Goal: Task Accomplishment & Management: Use online tool/utility

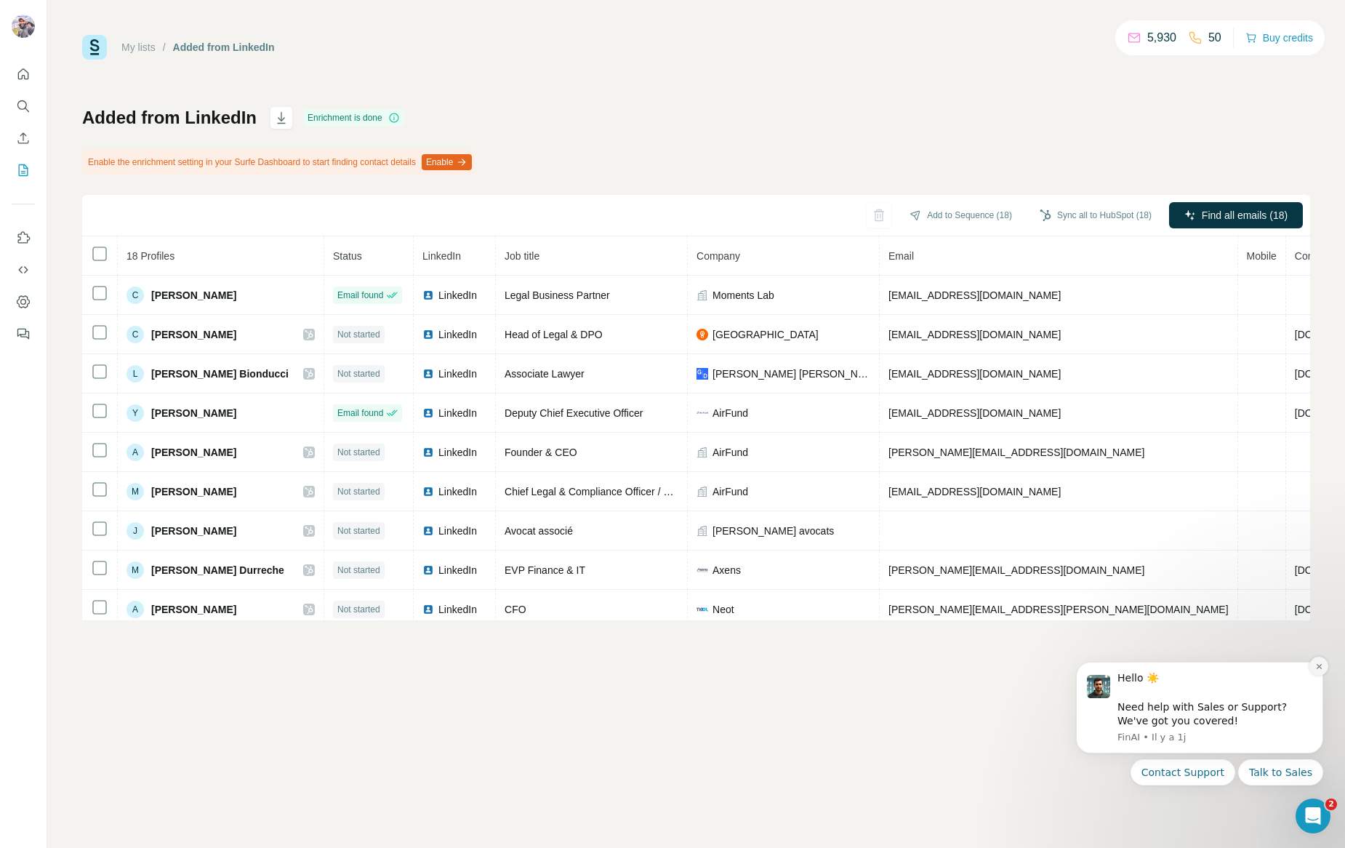
click at [1318, 659] on button "Dismiss notification" at bounding box center [1319, 666] width 19 height 19
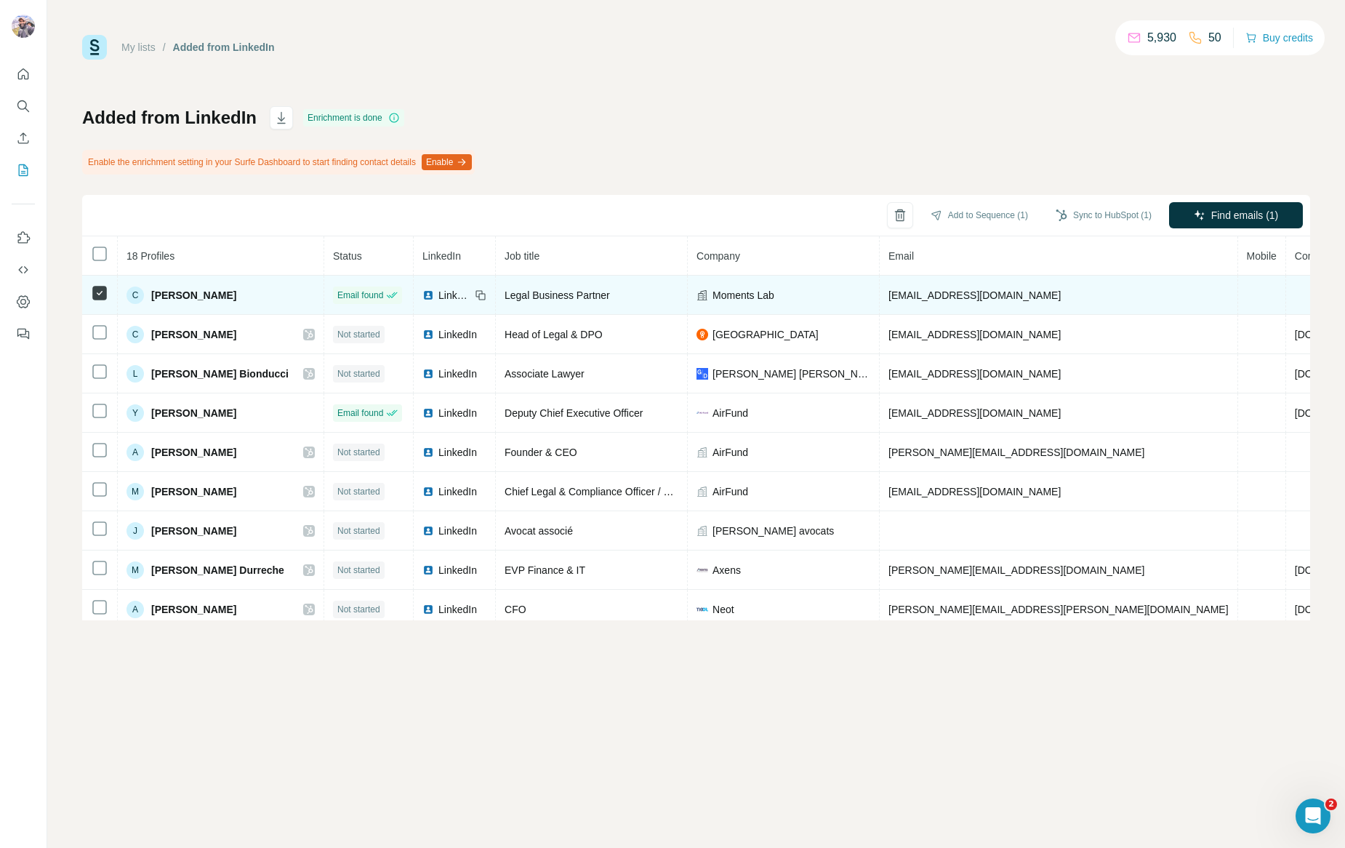
click at [1238, 294] on td at bounding box center [1262, 295] width 48 height 39
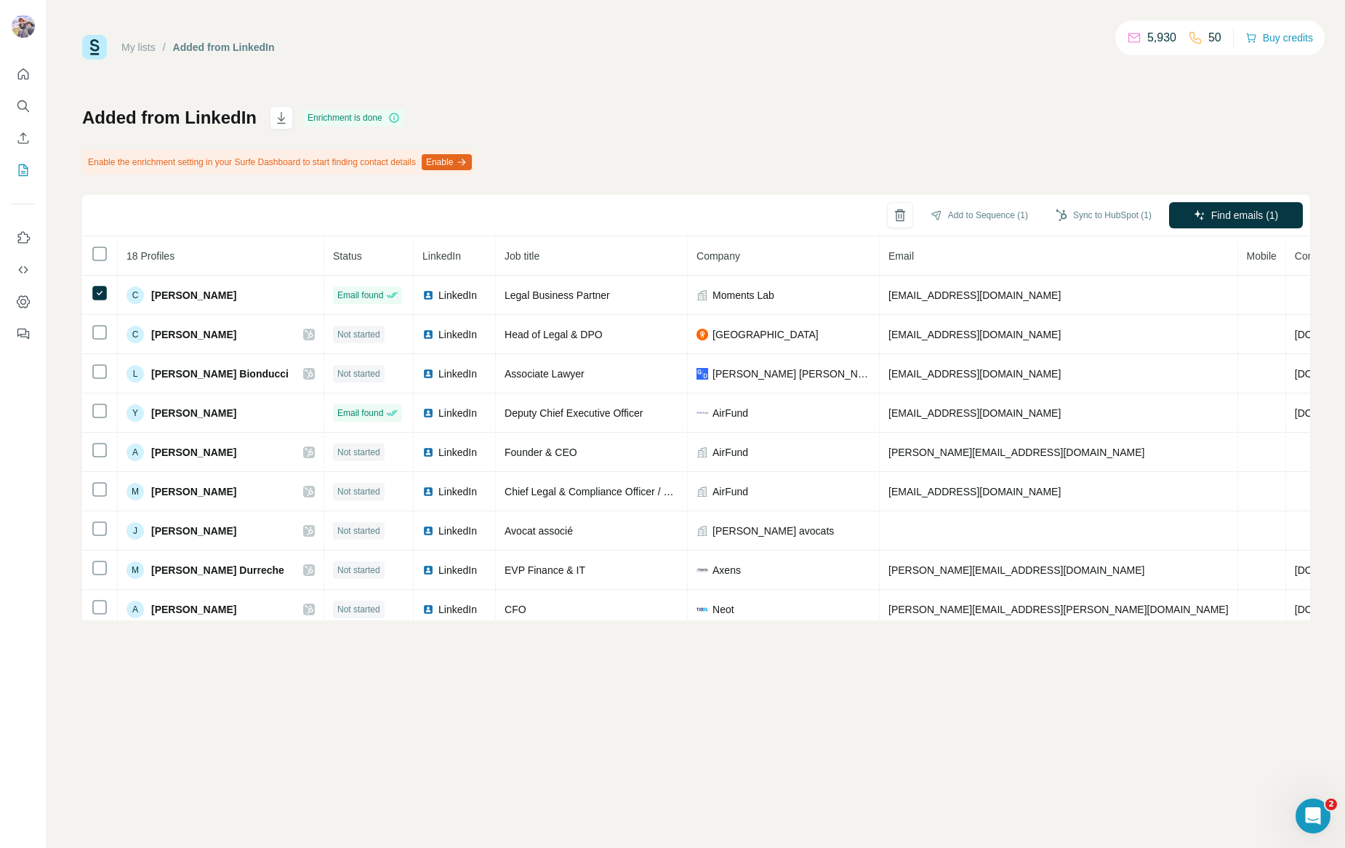
click at [469, 162] on button "Enable" at bounding box center [447, 162] width 50 height 16
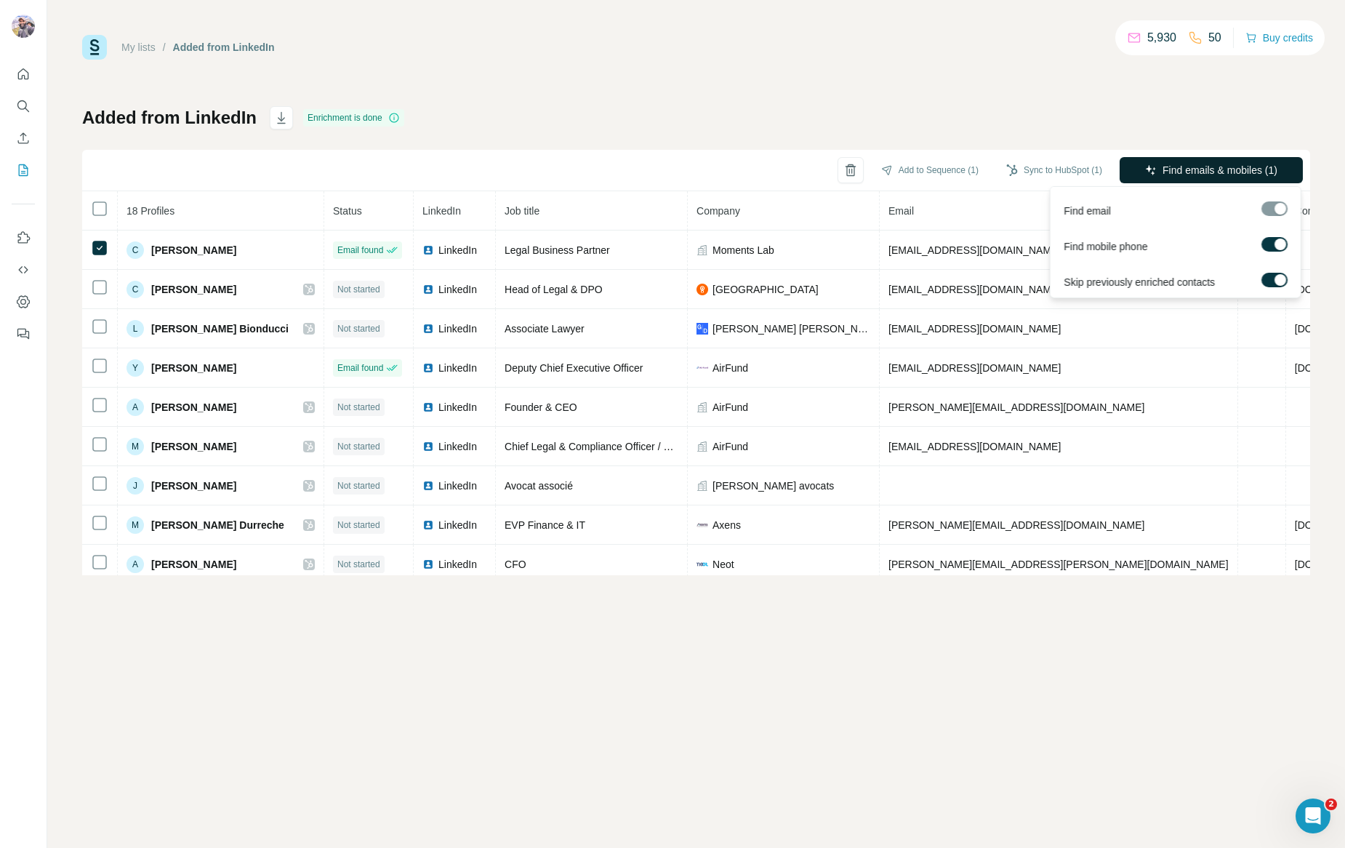
click at [1232, 172] on span "Find emails & mobiles (1)" at bounding box center [1220, 170] width 115 height 15
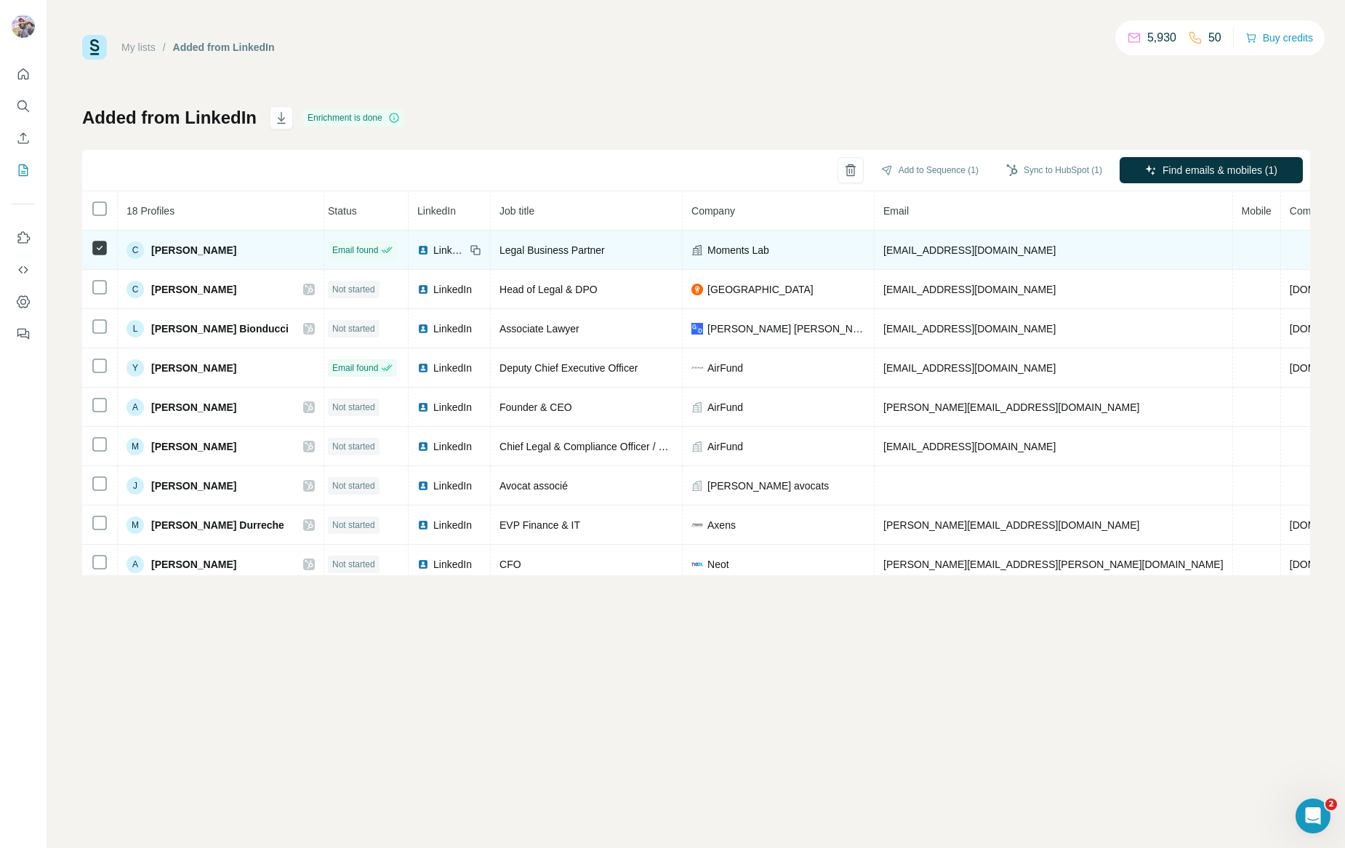
scroll to position [0, 8]
click at [202, 250] on span "[PERSON_NAME]" at bounding box center [193, 250] width 85 height 15
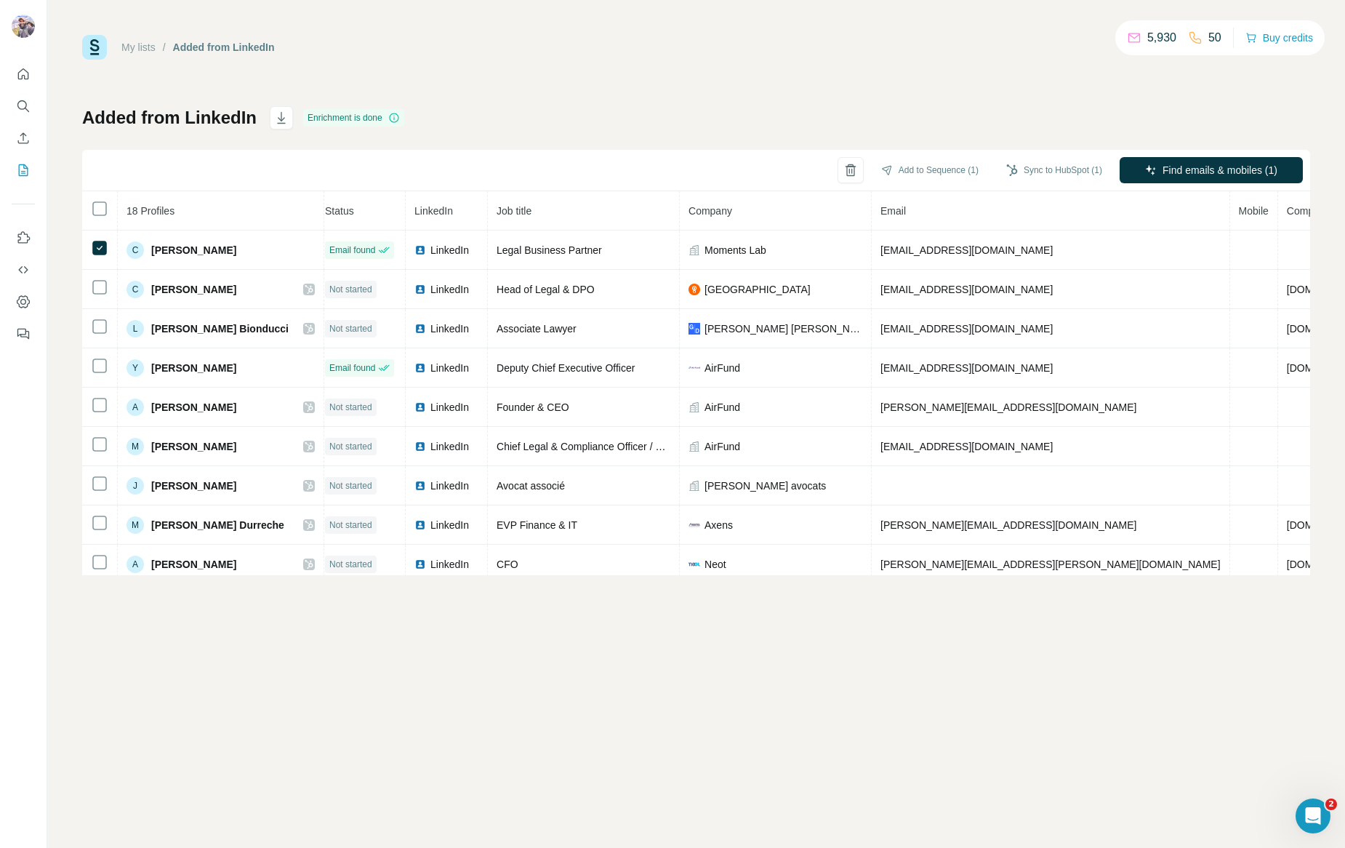
click at [644, 65] on div "My lists / Added from LinkedIn 5,930 50 Buy credits Added from LinkedIn Enrichm…" at bounding box center [696, 305] width 1228 height 540
click at [97, 217] on th at bounding box center [100, 210] width 36 height 39
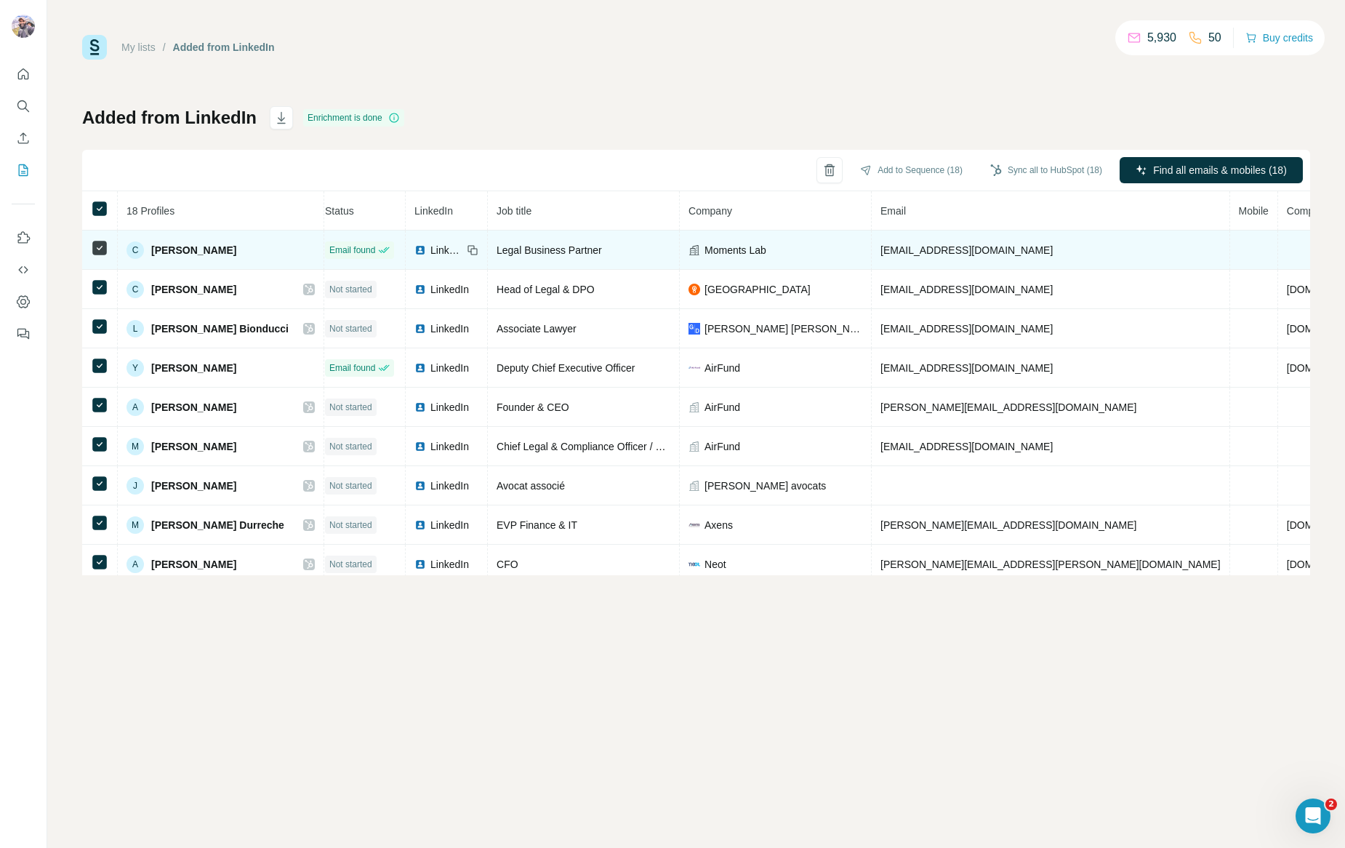
click at [105, 258] on td at bounding box center [100, 250] width 36 height 39
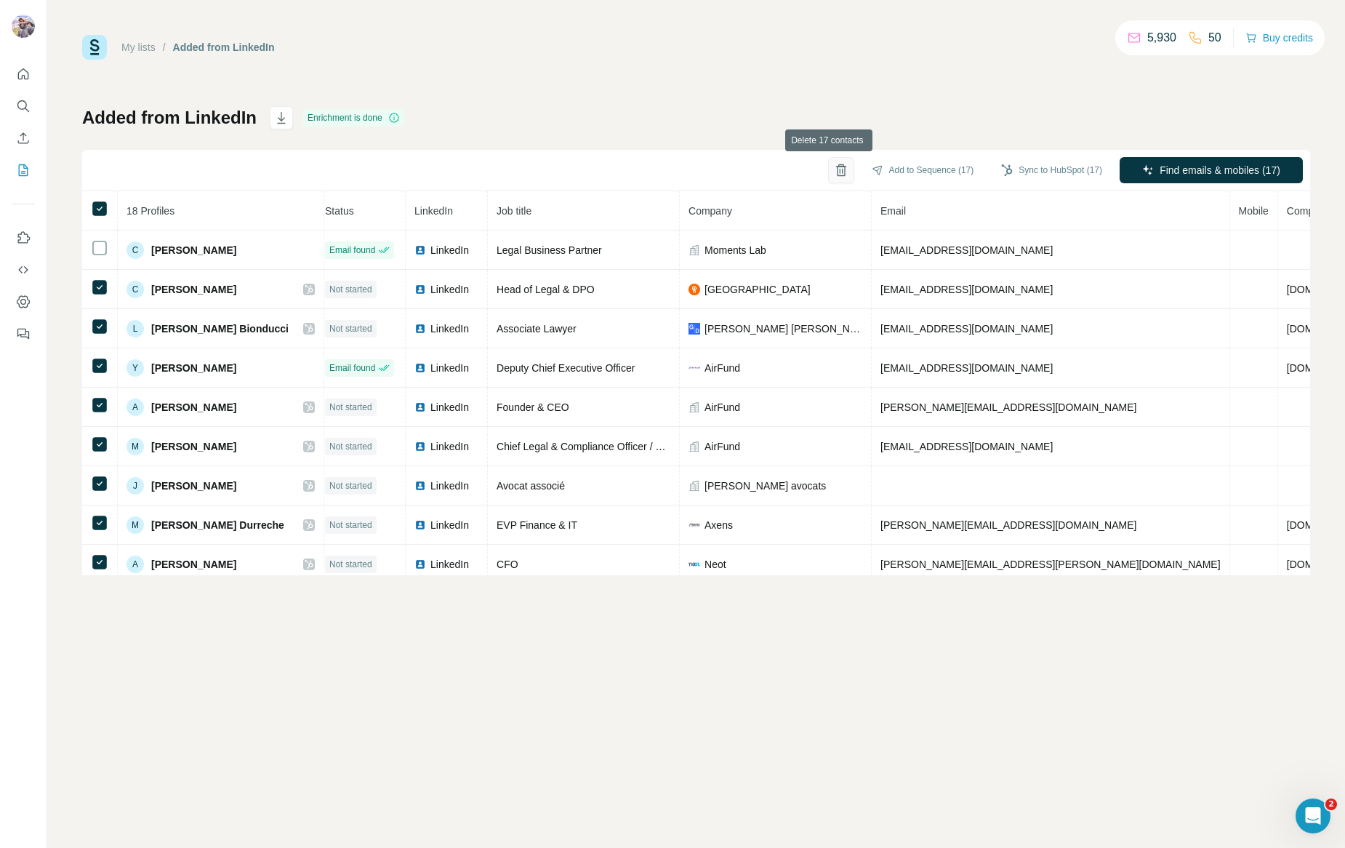
click at [836, 169] on icon "button" at bounding box center [841, 170] width 15 height 15
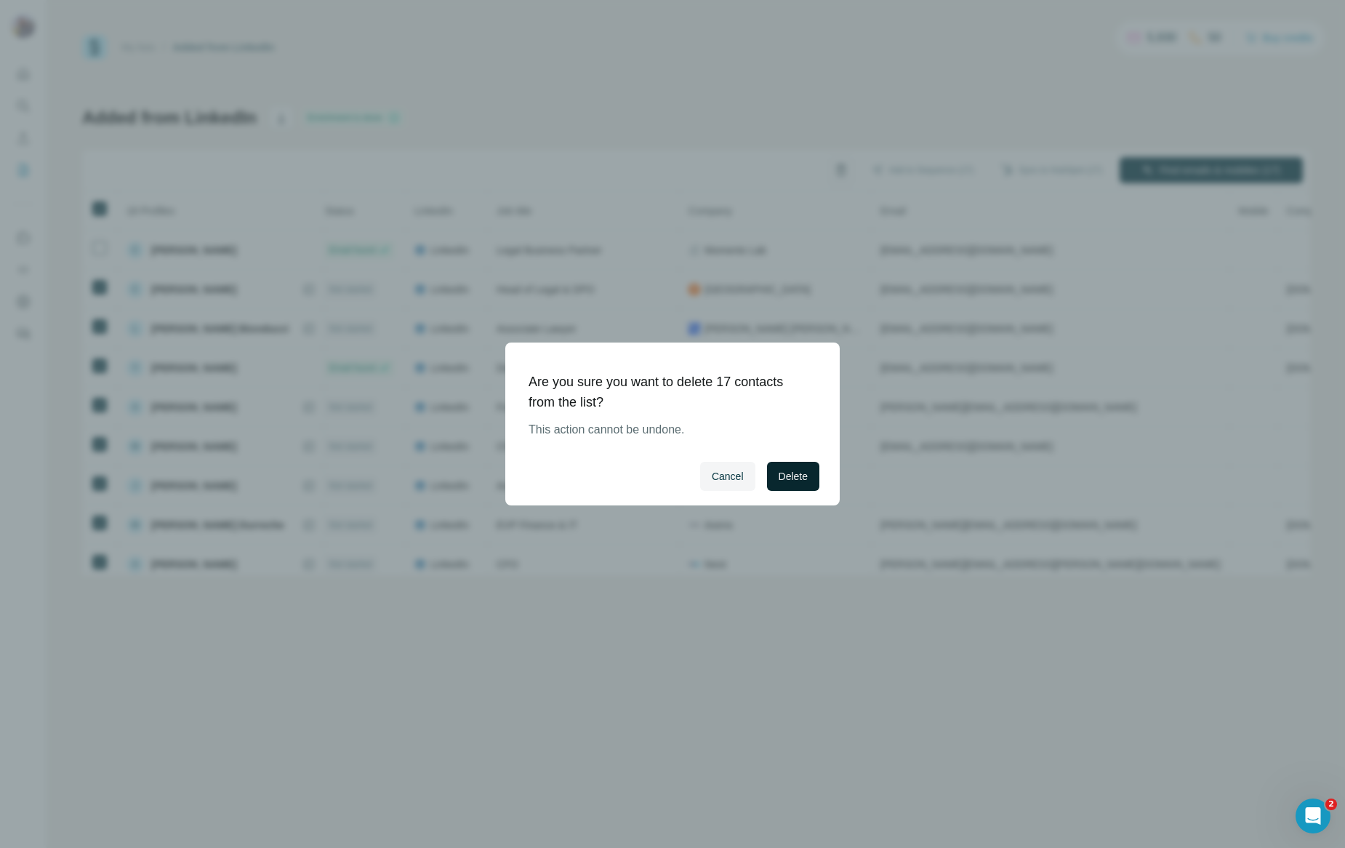
click at [806, 473] on span "Delete" at bounding box center [793, 476] width 29 height 15
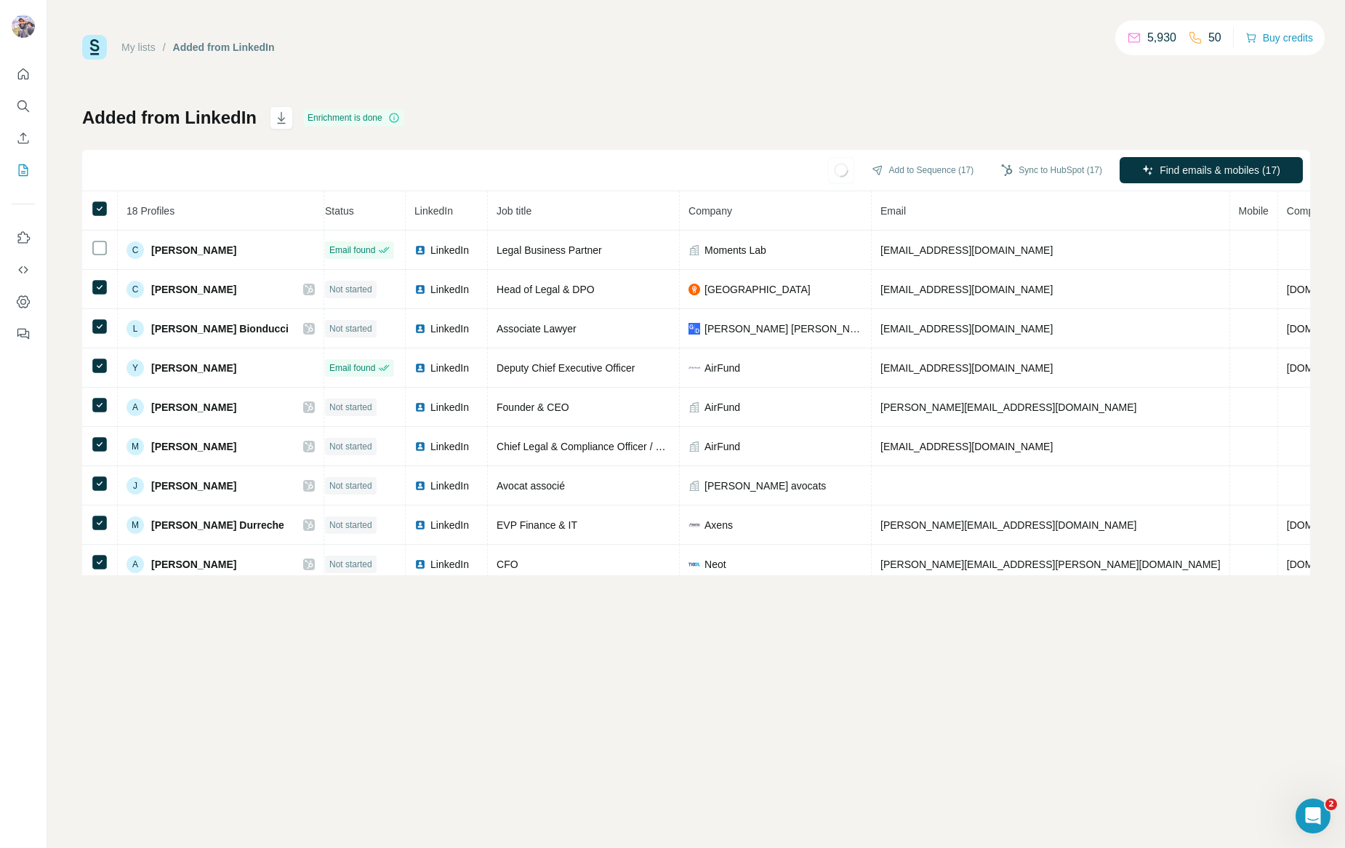
scroll to position [0, 0]
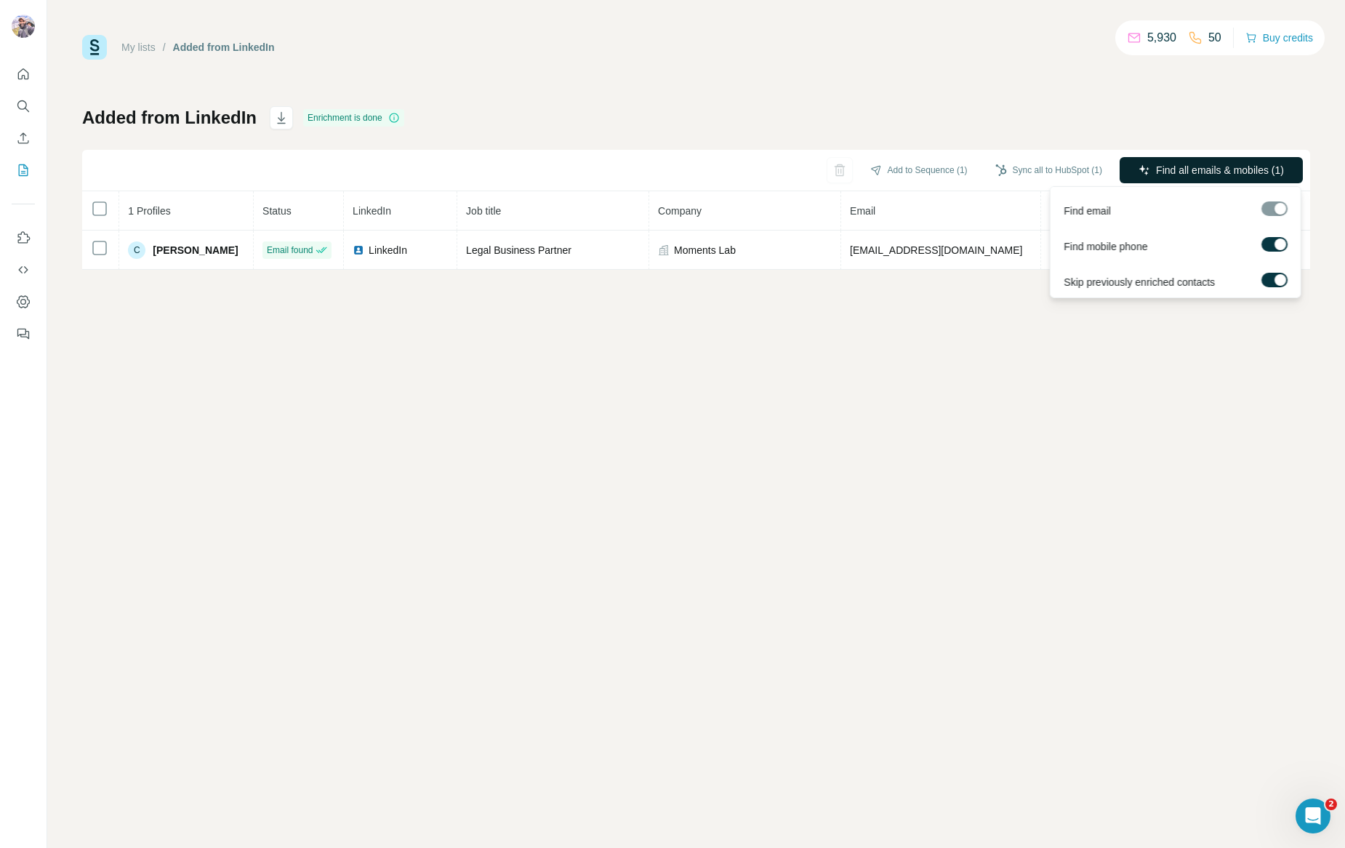
click at [1217, 164] on span "Find all emails & mobiles (1)" at bounding box center [1220, 170] width 128 height 15
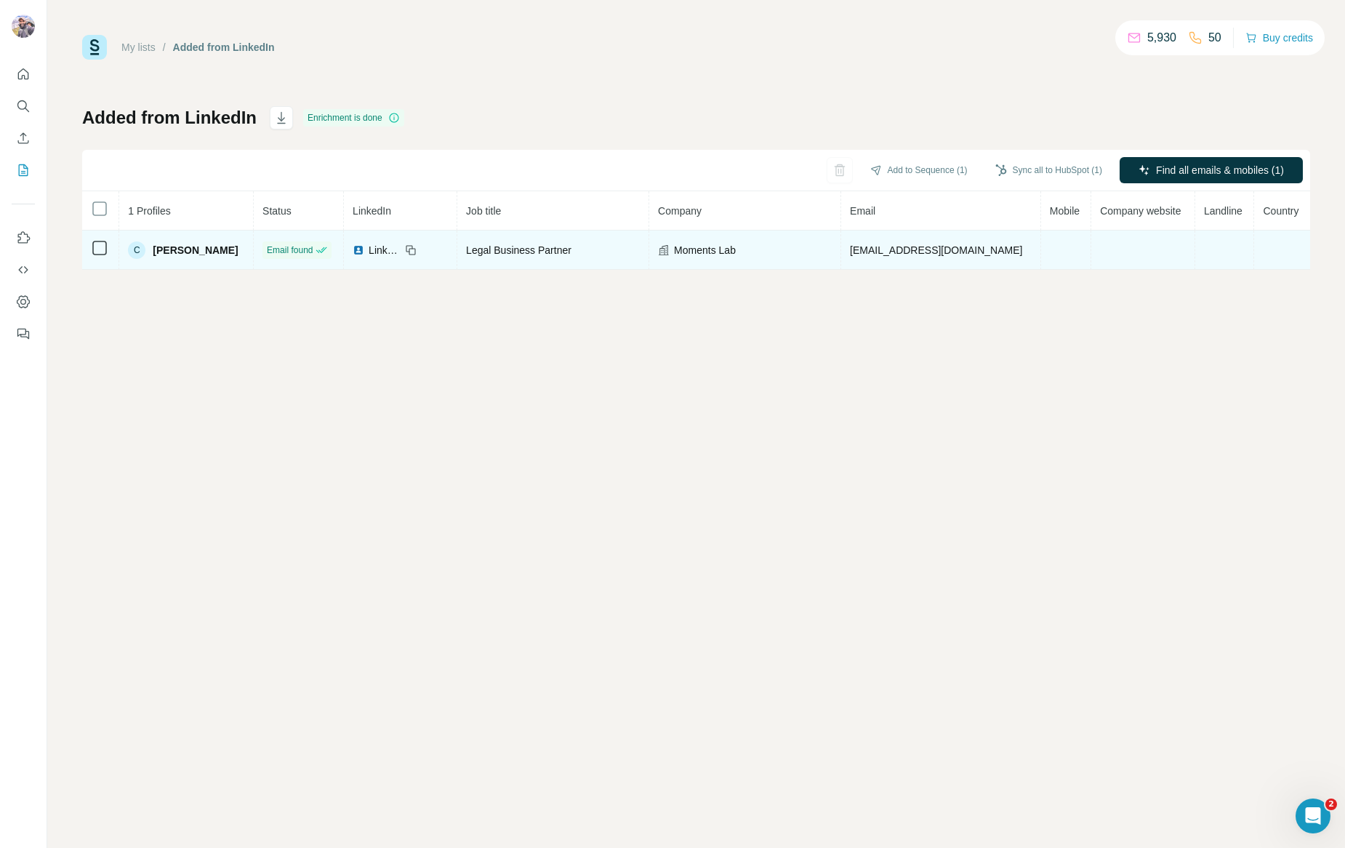
click at [1053, 249] on td at bounding box center [1066, 250] width 50 height 39
